Goal: Transaction & Acquisition: Purchase product/service

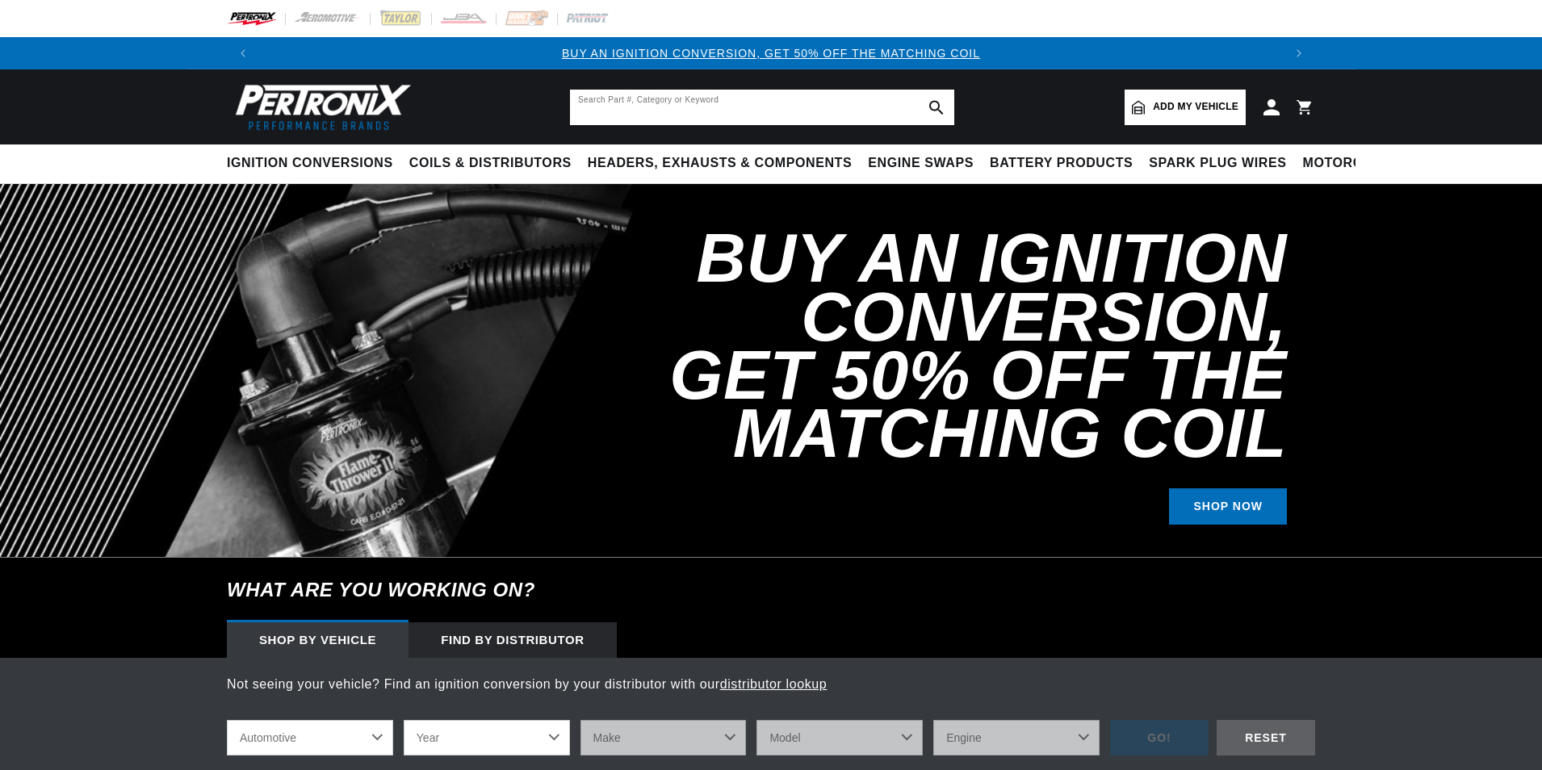
click at [685, 104] on input "text" at bounding box center [762, 108] width 384 height 36
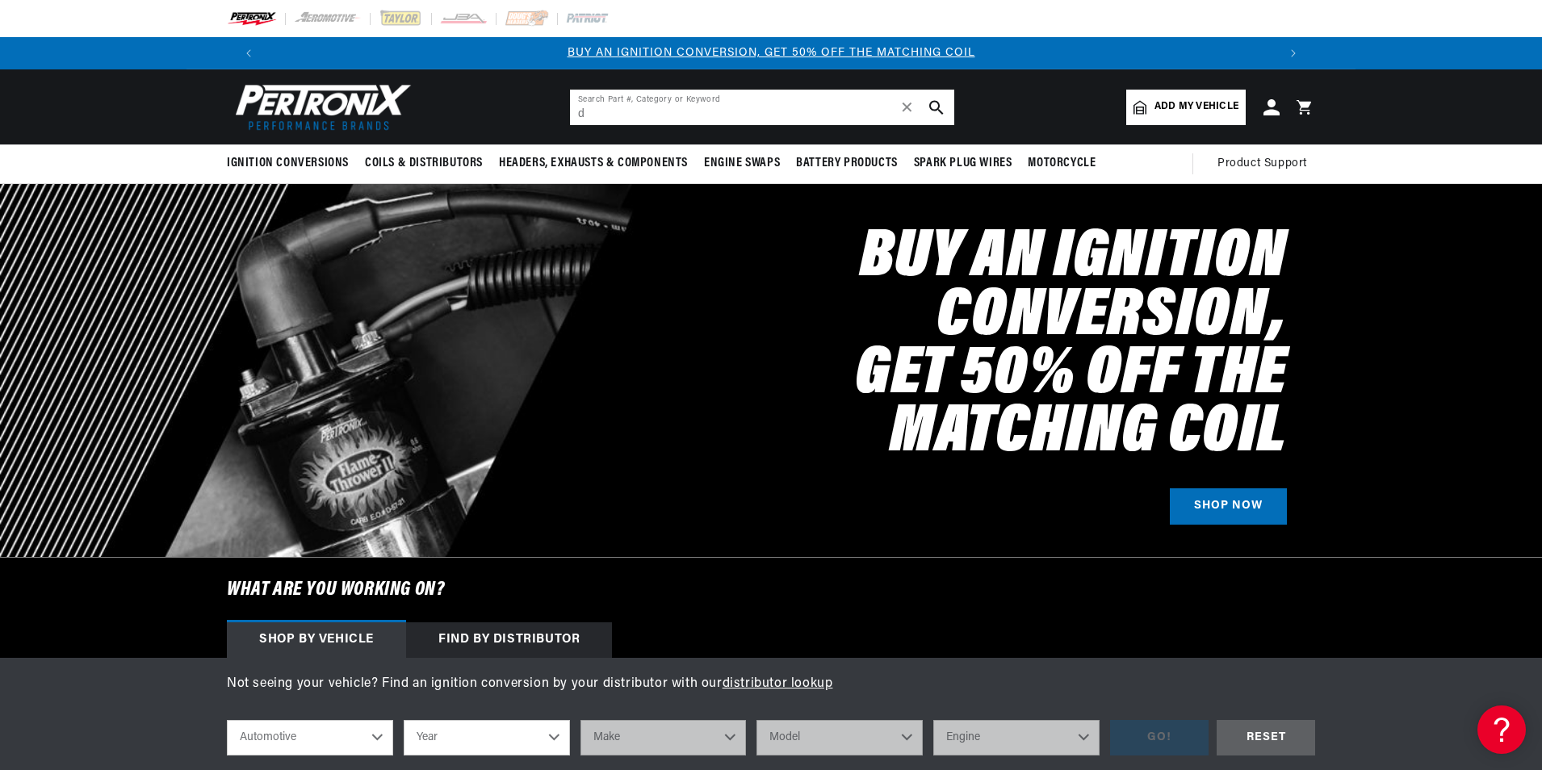
click at [722, 112] on input "d" at bounding box center [762, 108] width 384 height 36
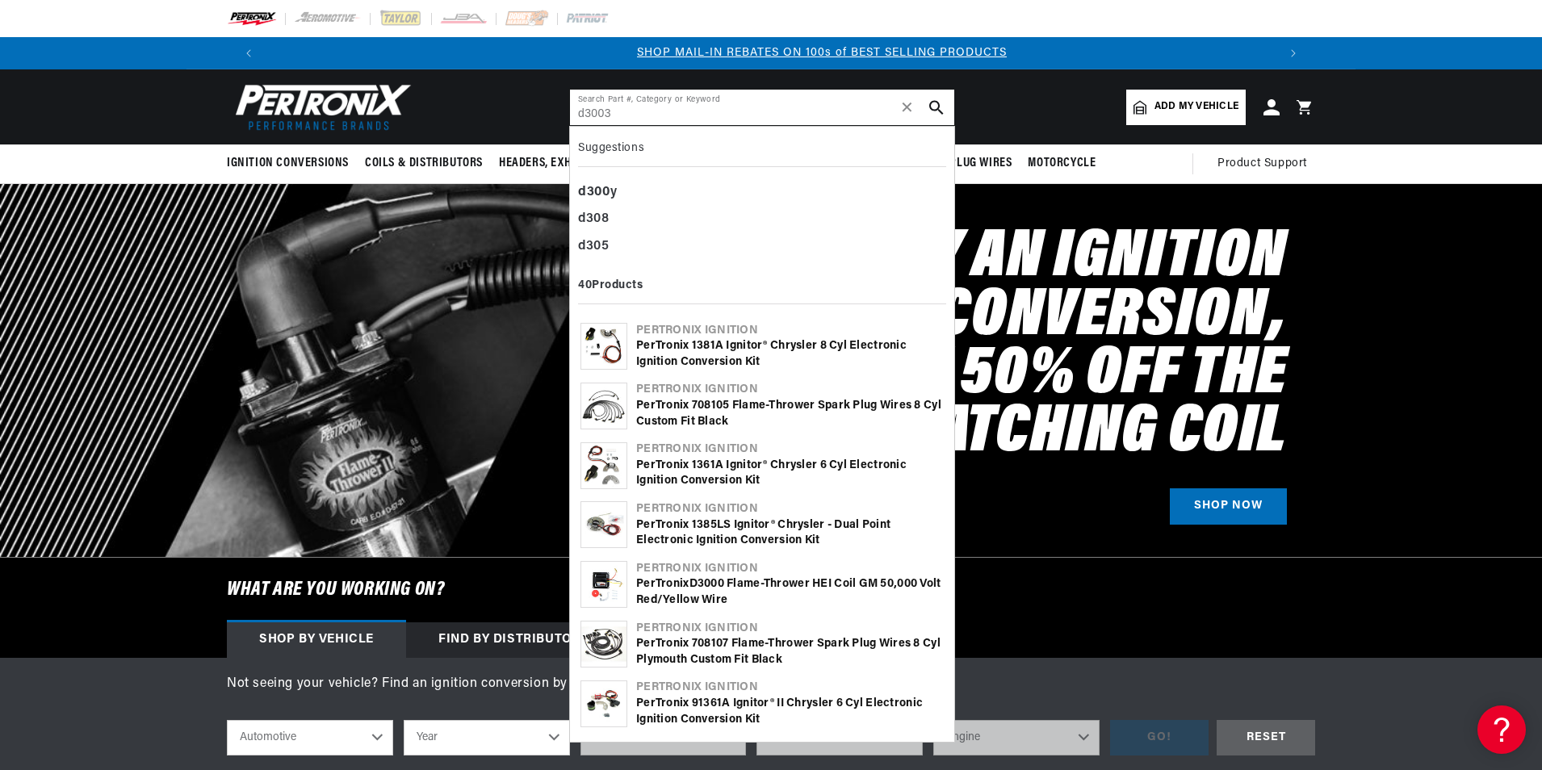
scroll to position [0, 1008]
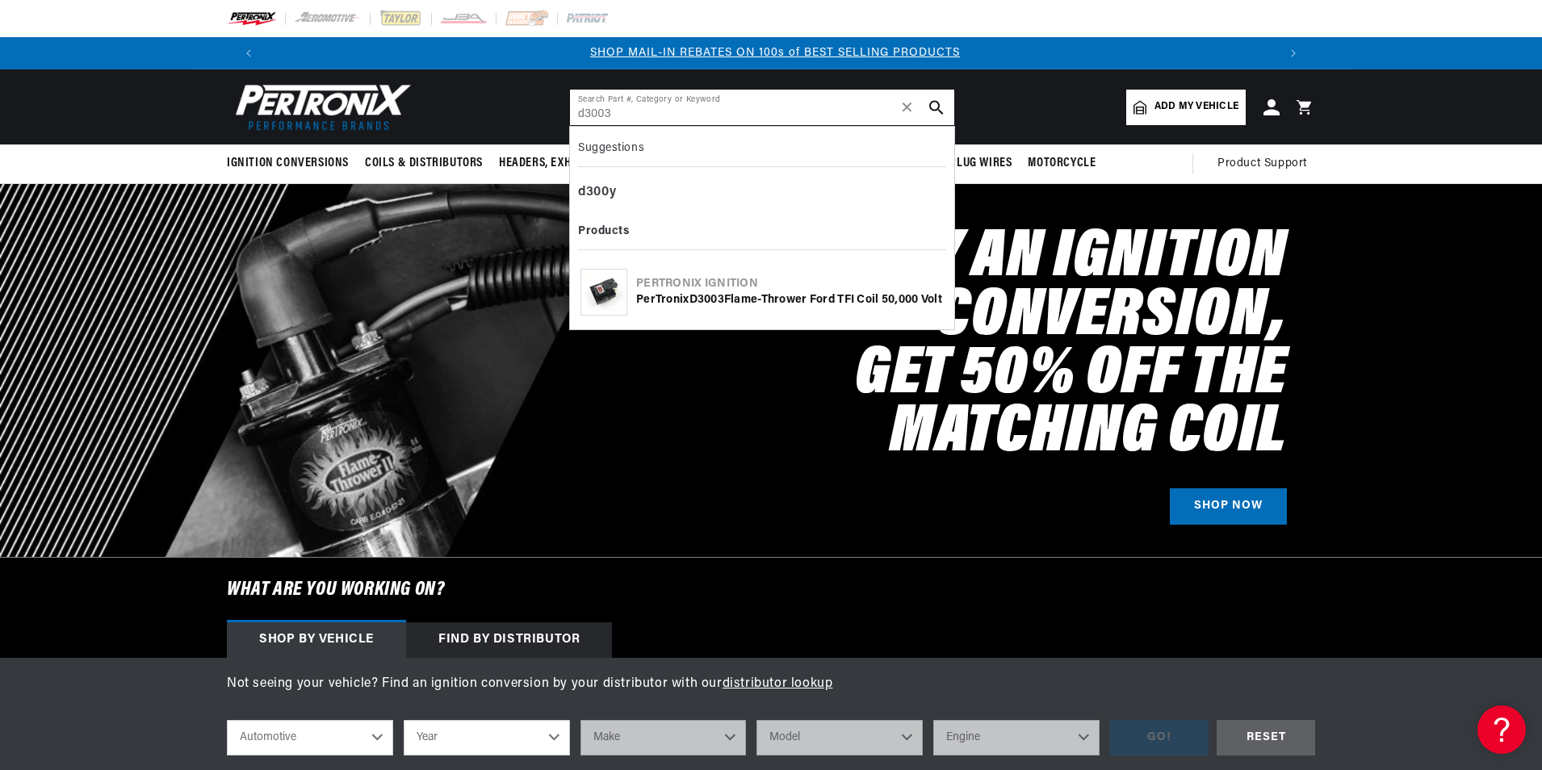
type input "d3003"
click at [692, 294] on b "D3003" at bounding box center [706, 300] width 35 height 12
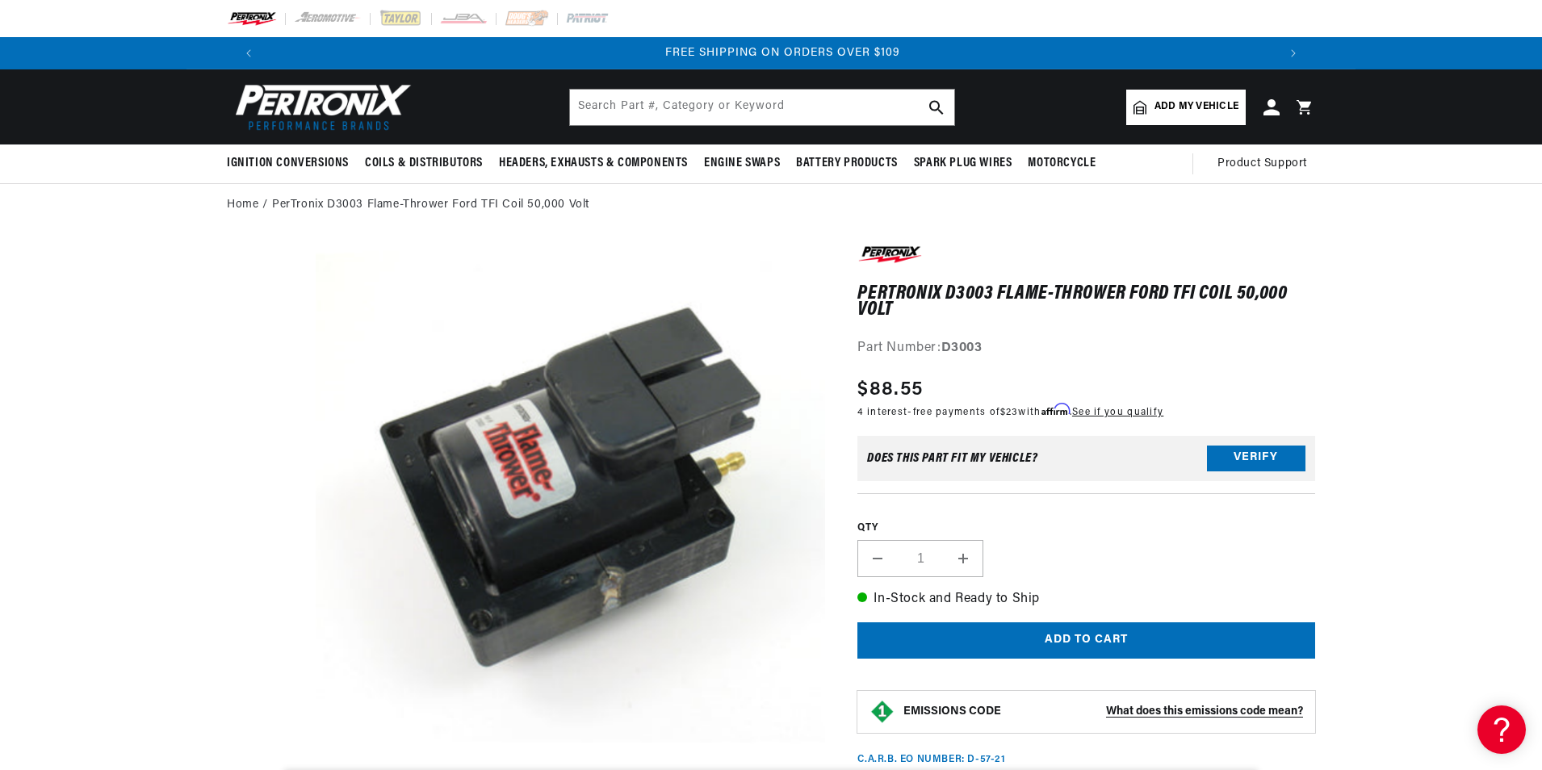
scroll to position [0, 2016]
